Goal: Information Seeking & Learning: Learn about a topic

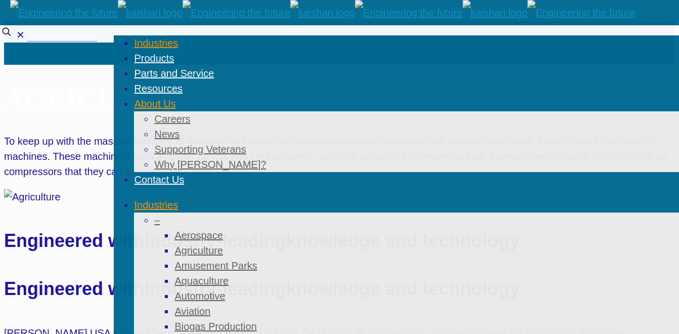
click at [564, 96] on li "About Us Careers News Supporting Veterans Why [PERSON_NAME]?" at bounding box center [406, 134] width 545 height 76
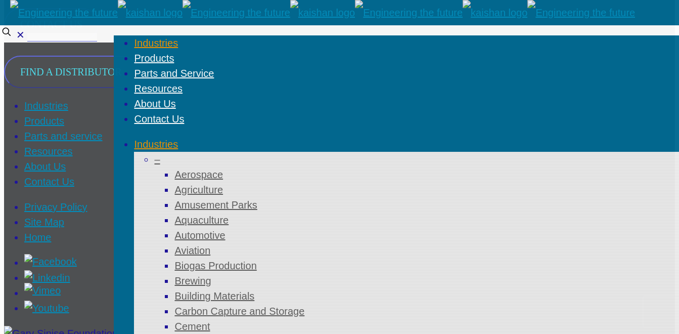
scroll to position [938, 0]
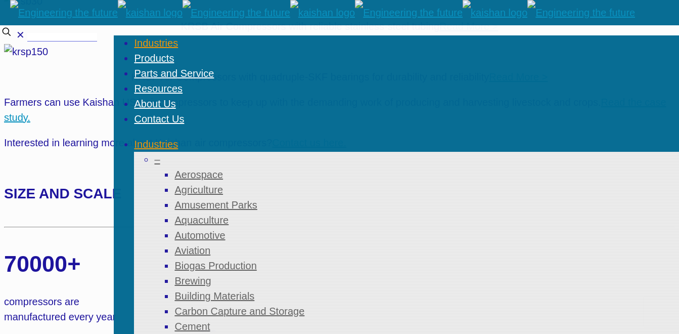
scroll to position [550, 0]
